Goal: Entertainment & Leisure: Browse casually

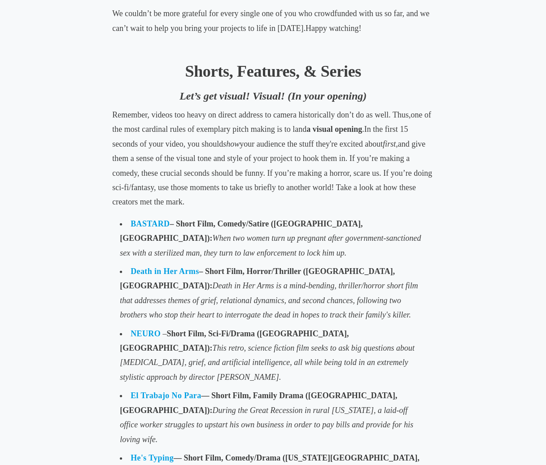
scroll to position [560, 0]
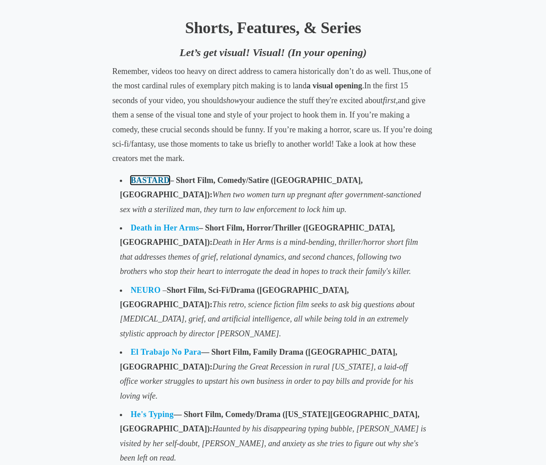
click at [151, 181] on link "BASTARD" at bounding box center [150, 180] width 39 height 9
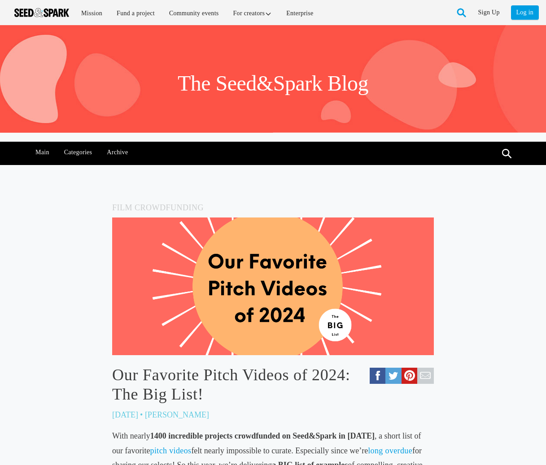
scroll to position [560, 0]
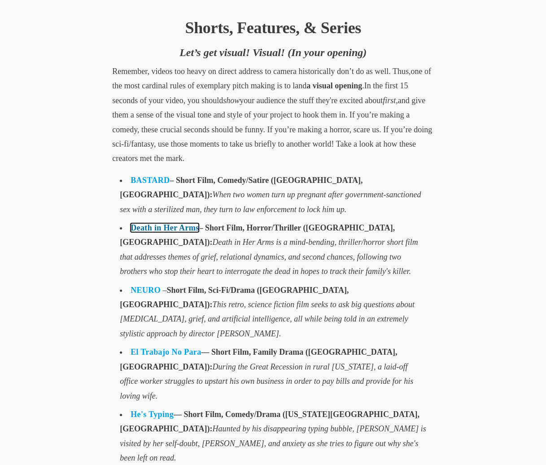
click at [151, 229] on link "Death in Her Arms" at bounding box center [165, 227] width 68 height 9
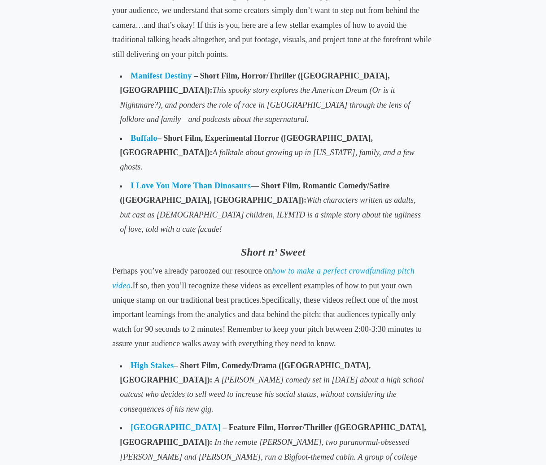
scroll to position [2262, 0]
